Goal: Navigation & Orientation: Understand site structure

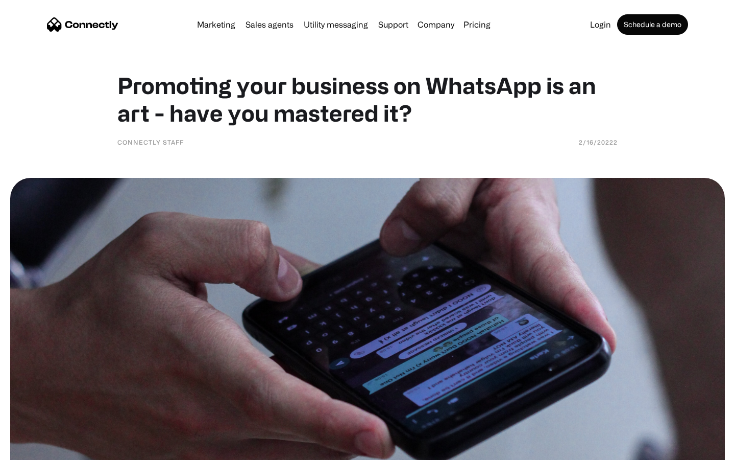
scroll to position [1011, 0]
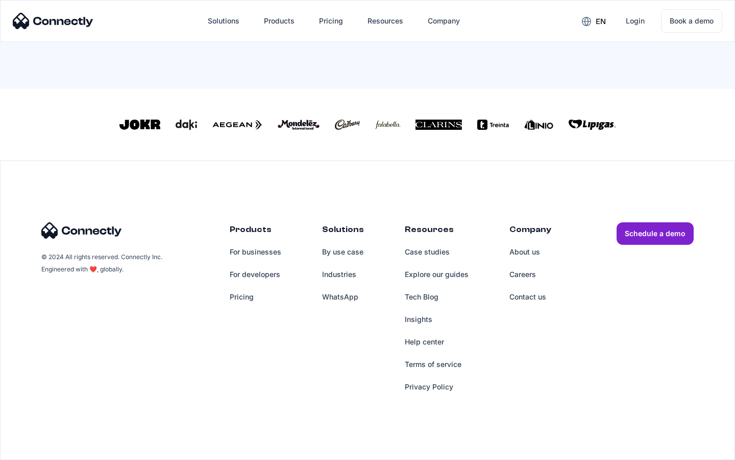
scroll to position [448, 0]
